Goal: Navigation & Orientation: Find specific page/section

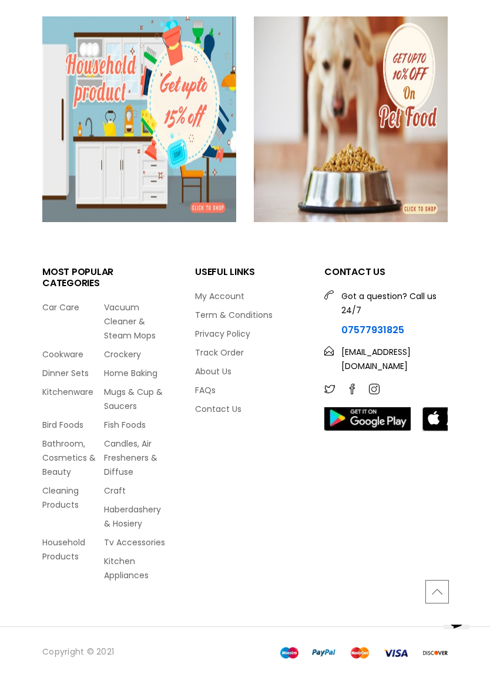
click at [105, 567] on link "Kitchen Appliances" at bounding box center [135, 569] width 62 height 28
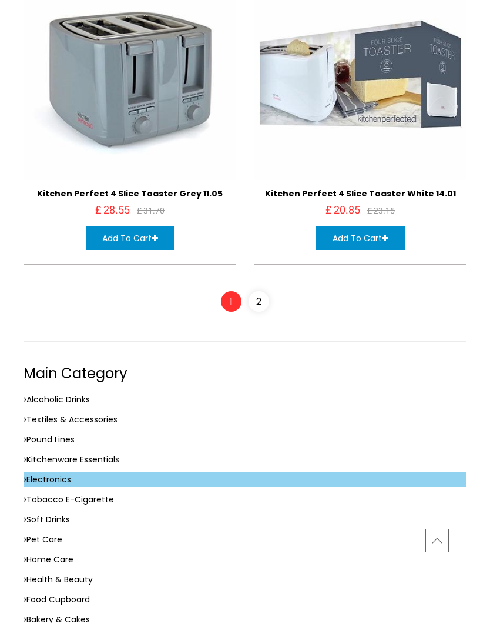
scroll to position [10077, 0]
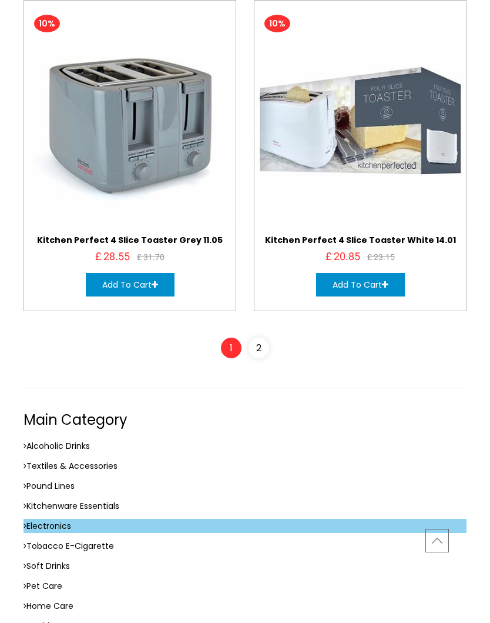
click at [28, 479] on link "Pound Lines" at bounding box center [245, 486] width 443 height 14
